Goal: Task Accomplishment & Management: Use online tool/utility

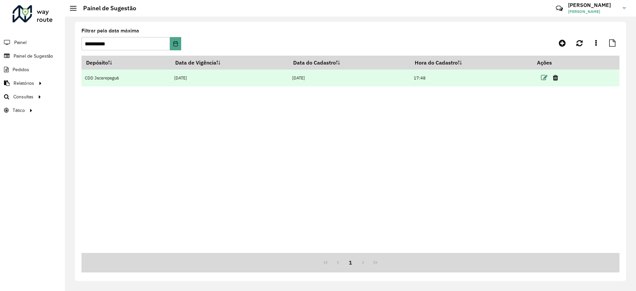
click at [545, 77] on icon at bounding box center [544, 78] width 7 height 7
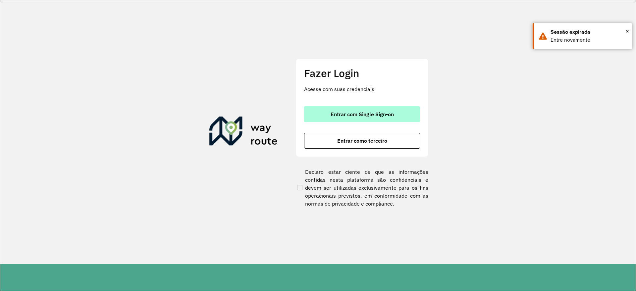
click at [336, 112] on span "Entrar com Single Sign-on" at bounding box center [362, 114] width 63 height 5
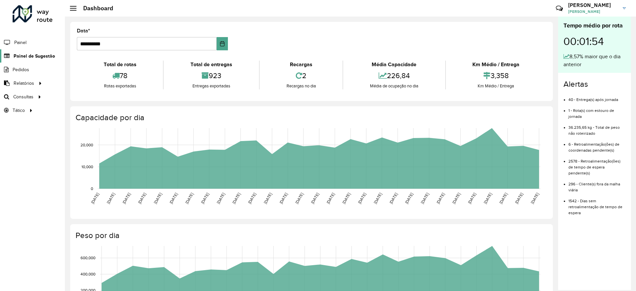
click at [29, 56] on span "Painel de Sugestão" at bounding box center [34, 56] width 41 height 7
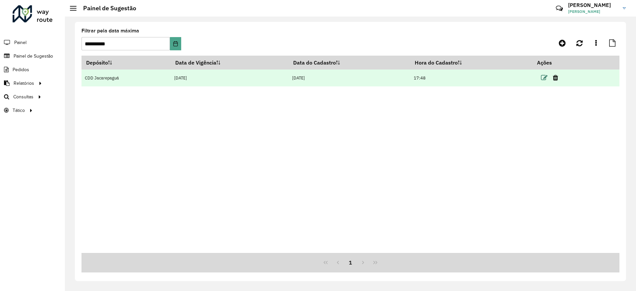
click at [545, 79] on icon at bounding box center [544, 78] width 7 height 7
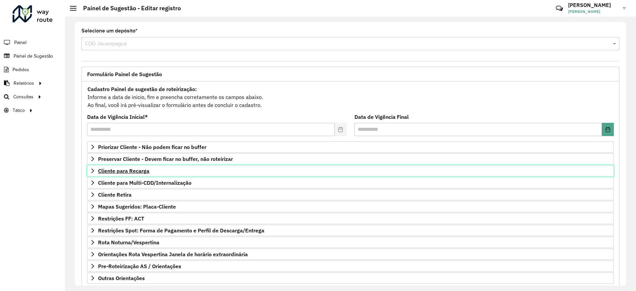
click at [139, 168] on span "Cliente para Recarga" at bounding box center [123, 170] width 51 height 5
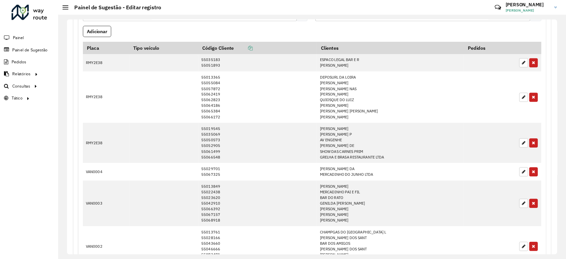
scroll to position [206, 0]
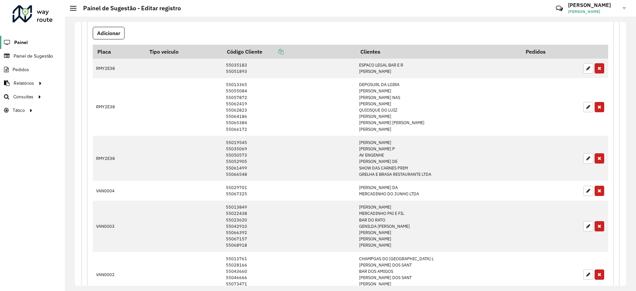
click at [20, 44] on span "Painel" at bounding box center [21, 42] width 14 height 7
click at [86, 95] on span "Roteirização" at bounding box center [88, 96] width 27 height 7
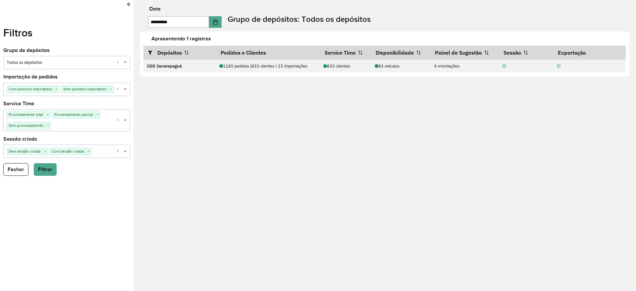
click at [128, 7] on icon at bounding box center [128, 4] width 3 height 6
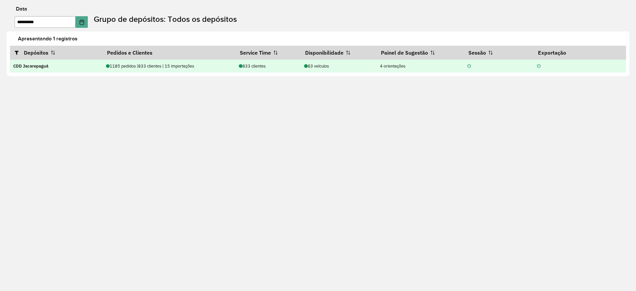
click at [182, 65] on div "1185 pedidos | 833 clientes | 15 importações" at bounding box center [169, 66] width 126 height 6
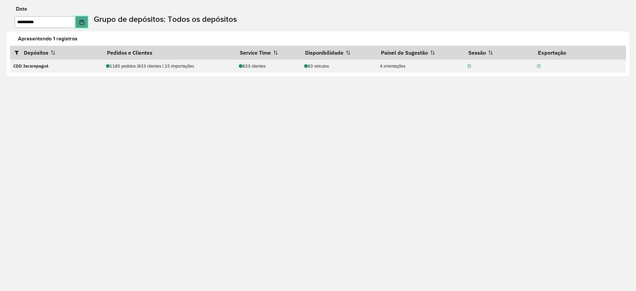
click at [84, 21] on icon "Choose Date" at bounding box center [81, 22] width 5 height 5
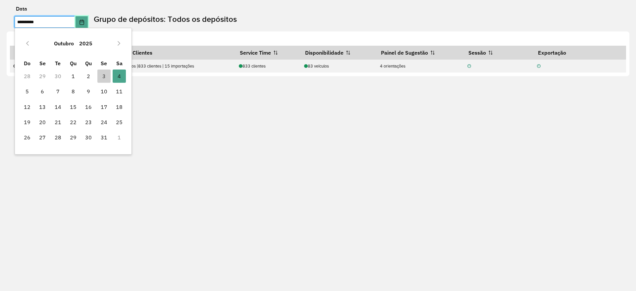
click at [84, 21] on icon "Choose Date" at bounding box center [81, 22] width 5 height 5
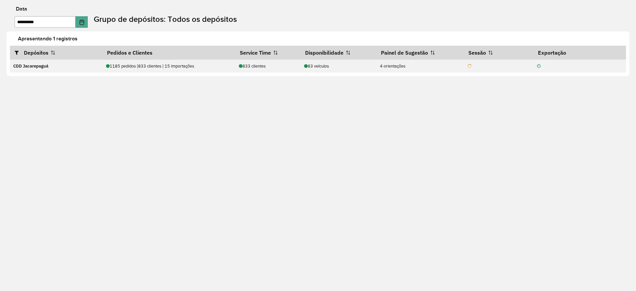
click at [346, 151] on div "**********" at bounding box center [318, 145] width 636 height 291
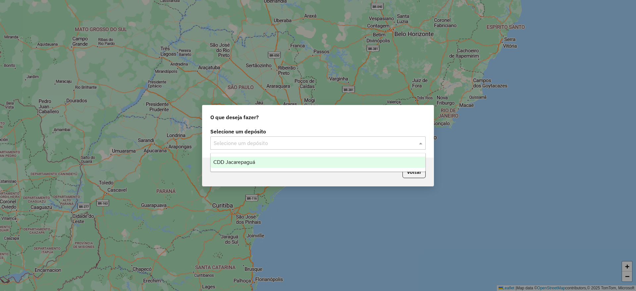
click at [323, 139] on input "text" at bounding box center [311, 143] width 195 height 8
click at [285, 162] on div "CDD Jacarepaguá" at bounding box center [318, 162] width 215 height 11
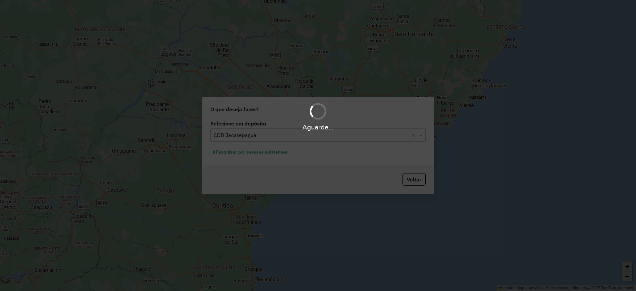
click at [280, 151] on div "Aguarde..." at bounding box center [318, 145] width 636 height 291
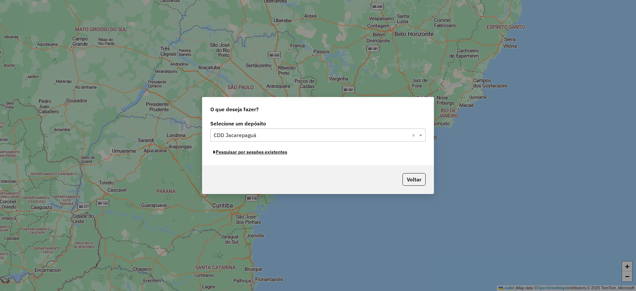
click at [280, 151] on button "Pesquisar por sessões existentes" at bounding box center [250, 152] width 80 height 10
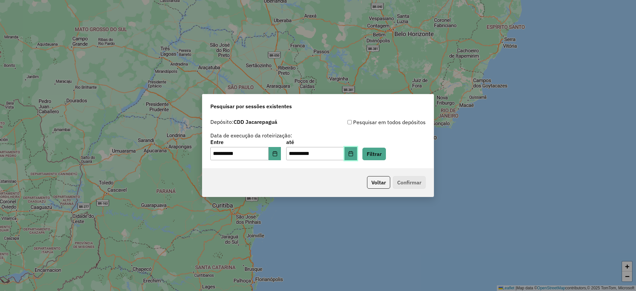
click at [353, 153] on icon "Choose Date" at bounding box center [351, 153] width 4 height 5
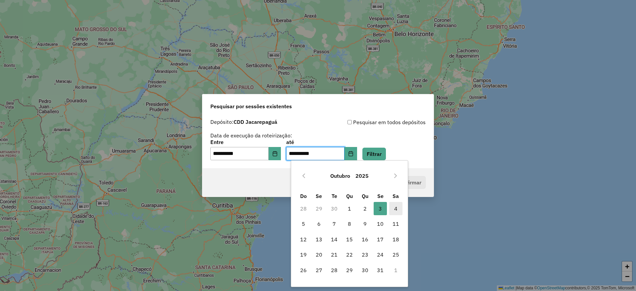
click at [397, 210] on span "4" at bounding box center [395, 208] width 13 height 13
type input "**********"
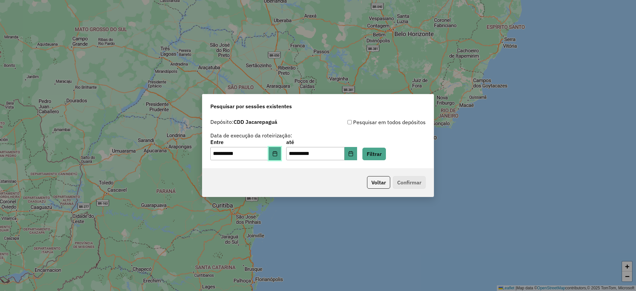
click at [277, 155] on icon "Choose Date" at bounding box center [275, 153] width 4 height 5
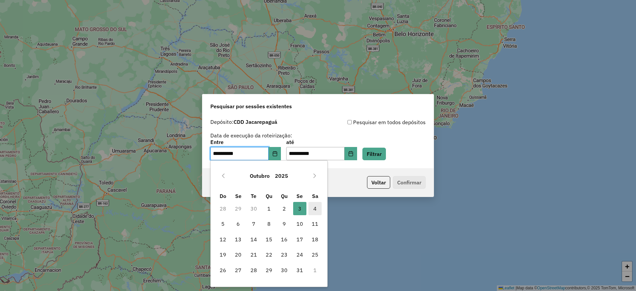
click at [313, 208] on span "4" at bounding box center [314, 208] width 13 height 13
type input "**********"
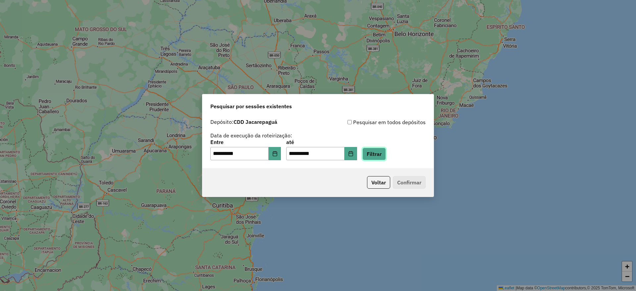
click at [382, 152] on button "Filtrar" at bounding box center [374, 154] width 24 height 13
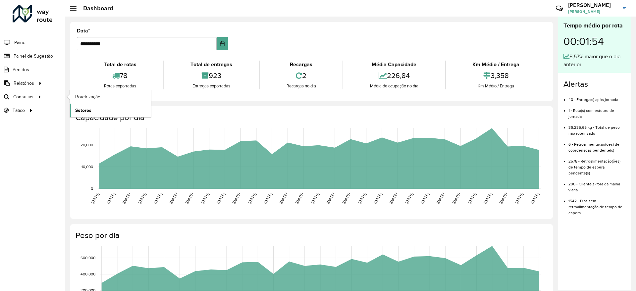
click at [93, 109] on link "Setores" at bounding box center [110, 110] width 81 height 13
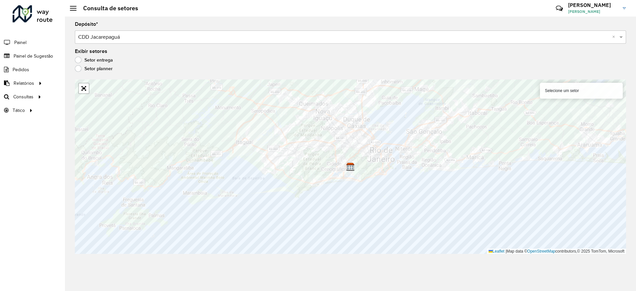
click at [553, 92] on div "Selecione um setor" at bounding box center [581, 91] width 83 height 16
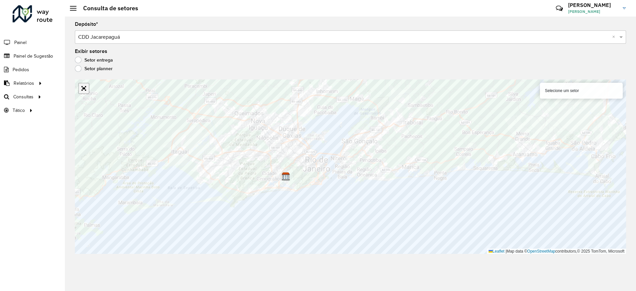
click at [83, 89] on link "Abrir mapa em tela cheia" at bounding box center [84, 88] width 10 height 10
